Goal: Check status

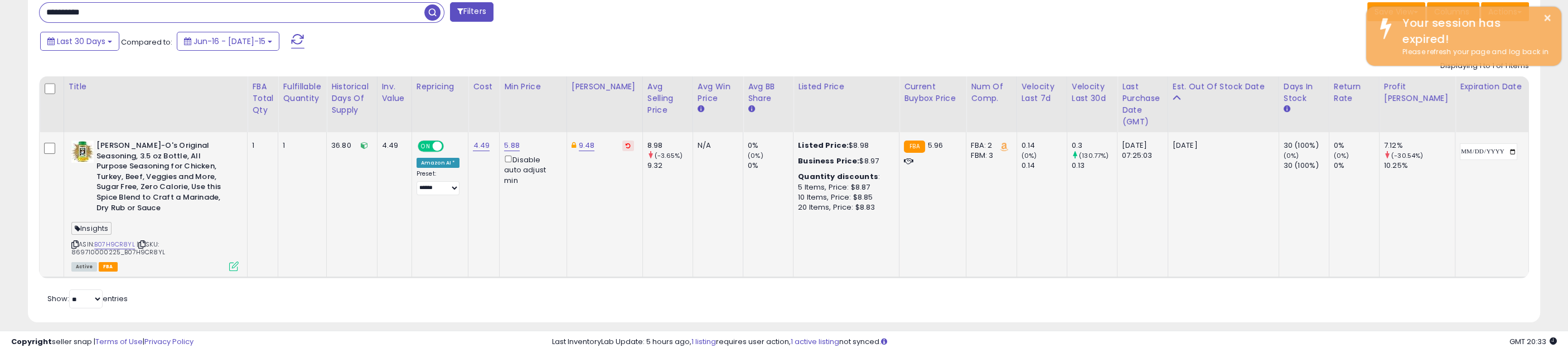
scroll to position [229, 879]
drag, startPoint x: 1333, startPoint y: 262, endPoint x: 1262, endPoint y: 278, distance: 72.8
click at [1329, 262] on td "30 (100%) (0%) 30 (100%)" at bounding box center [1304, 205] width 50 height 145
click at [1247, 31] on div "Last 30 Days Compared to: Jun-16 - [DATE]-15" at bounding box center [782, 43] width 1507 height 25
